Goal: Information Seeking & Learning: Learn about a topic

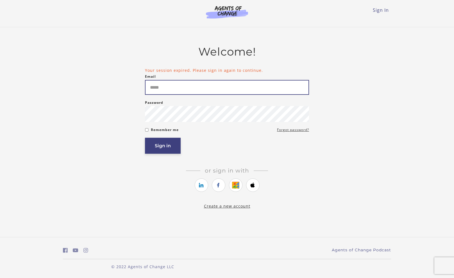
type input "**********"
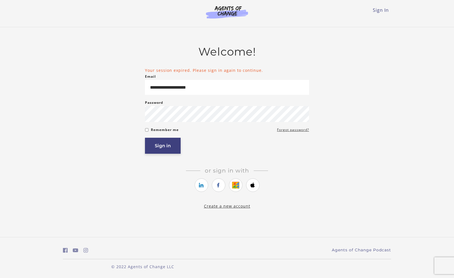
click at [161, 154] on button "Sign in" at bounding box center [163, 146] width 36 height 16
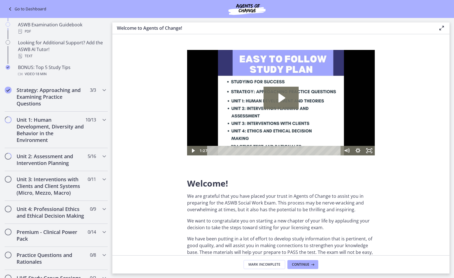
scroll to position [272, 0]
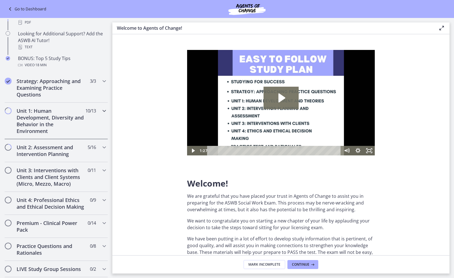
click at [67, 115] on h2 "Unit 1: Human Development, Diversity and Behavior in the Environment" at bounding box center [51, 121] width 69 height 27
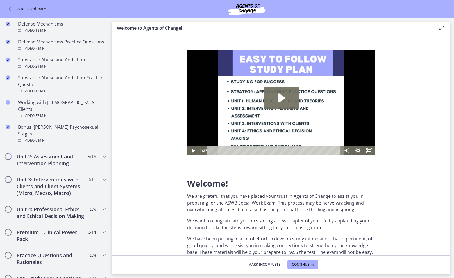
scroll to position [354, 0]
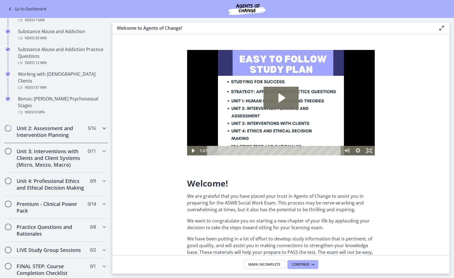
click at [37, 125] on h2 "Unit 2: Assessment and Intervention Planning" at bounding box center [51, 131] width 69 height 13
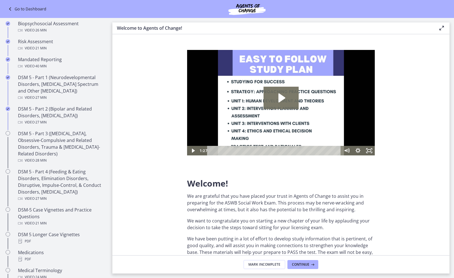
scroll to position [195, 0]
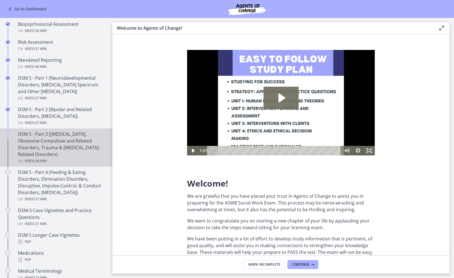
click at [40, 142] on div "DSM 5 - Part 3 (Anxiety Disorders, Obsessive-Compulsive and Related Disorders, …" at bounding box center [62, 148] width 88 height 34
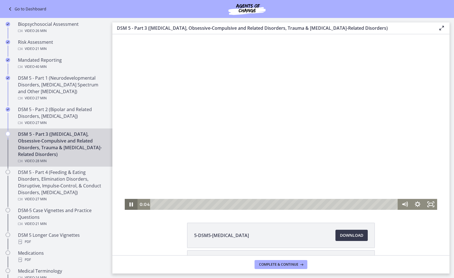
click at [131, 205] on icon "Pause" at bounding box center [131, 204] width 13 height 11
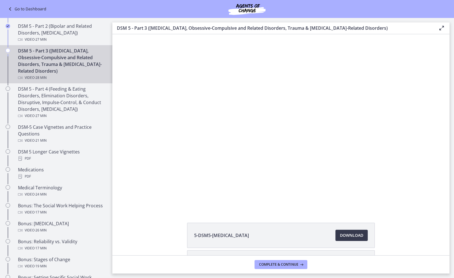
scroll to position [279, 0]
